Goal: Transaction & Acquisition: Purchase product/service

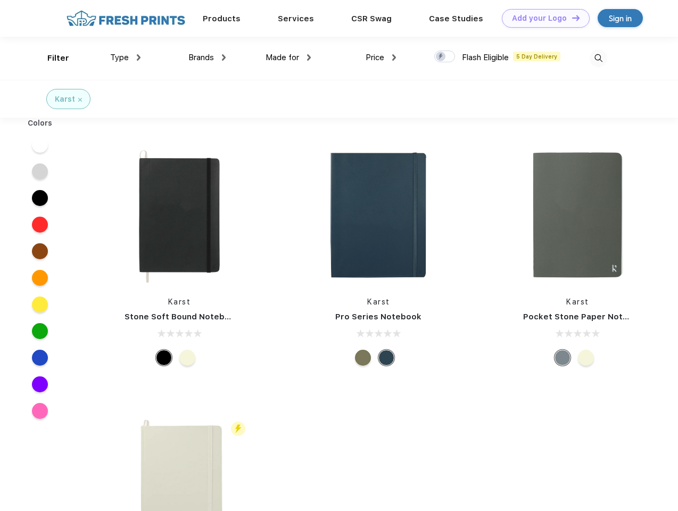
click at [541, 18] on link "Add your Logo Design Tool" at bounding box center [545, 18] width 88 height 19
click at [0, 0] on div "Design Tool" at bounding box center [0, 0] width 0 height 0
click at [571, 18] on link "Add your Logo Design Tool" at bounding box center [545, 18] width 88 height 19
click at [51, 58] on div "Filter" at bounding box center [58, 58] width 22 height 12
click at [126, 57] on span "Type" at bounding box center [119, 58] width 19 height 10
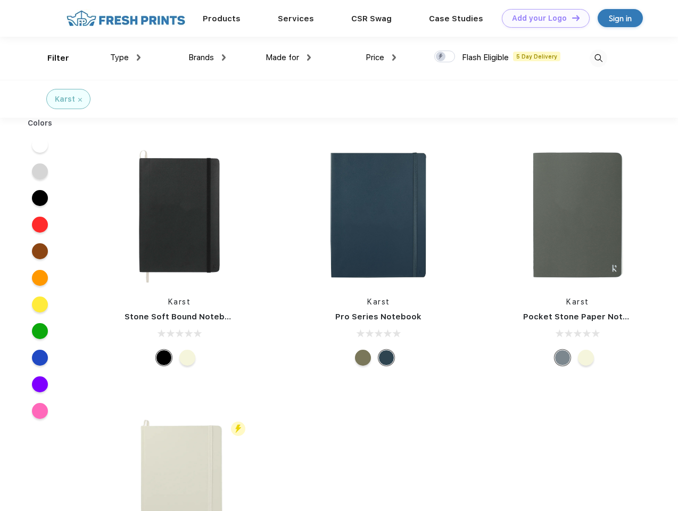
click at [207, 57] on span "Brands" at bounding box center [201, 58] width 26 height 10
click at [288, 57] on span "Made for" at bounding box center [282, 58] width 34 height 10
click at [381, 57] on span "Price" at bounding box center [374, 58] width 19 height 10
click at [445, 57] on div at bounding box center [444, 57] width 21 height 12
click at [441, 57] on input "checkbox" at bounding box center [437, 53] width 7 height 7
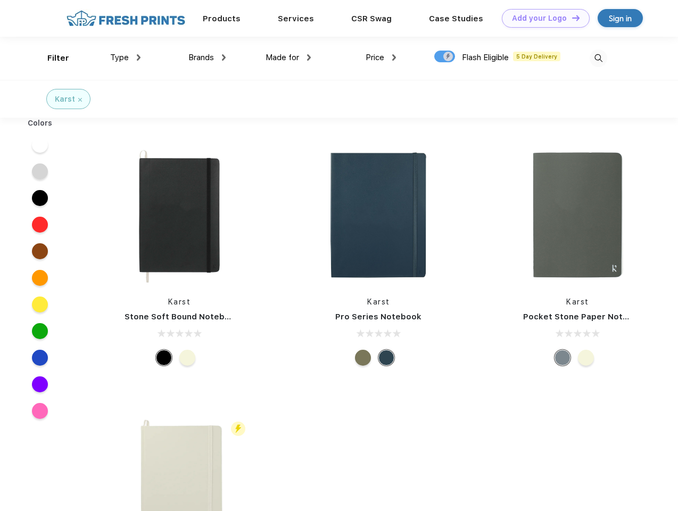
click at [598, 58] on img at bounding box center [598, 58] width 18 height 18
